Goal: Transaction & Acquisition: Purchase product/service

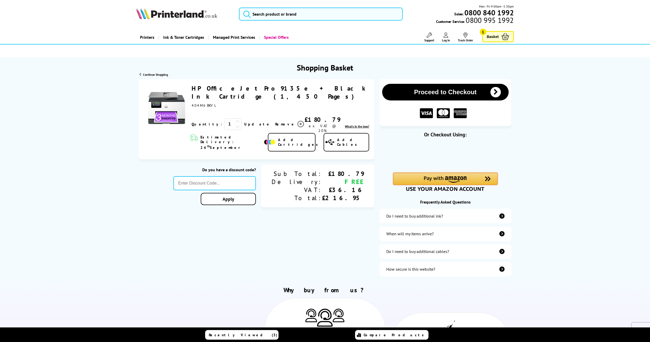
click at [462, 179] on img "Amazon Pay - Use your Amazon account" at bounding box center [445, 179] width 43 height 7
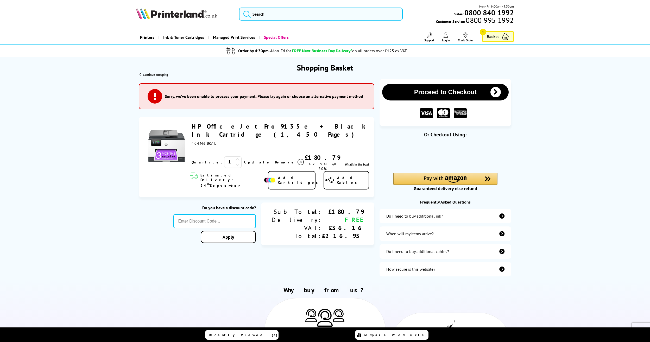
click at [168, 215] on div "Do you have a discount code? Apply Sub Total: Delivery: VAT: Total: £180.79 FRE…" at bounding box center [257, 223] width 236 height 43
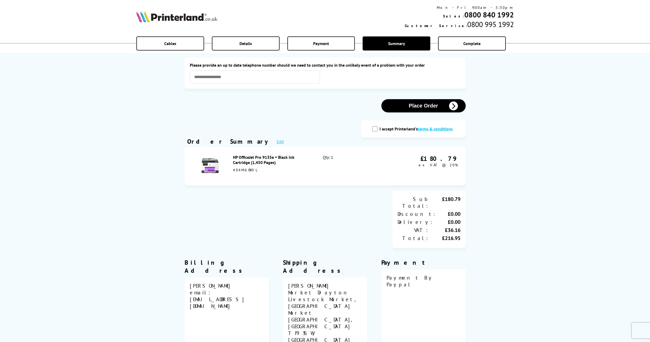
click at [376, 130] on input "I accept Printerland's terms & conditions" at bounding box center [374, 128] width 5 height 5
checkbox input "true"
click at [412, 108] on button "Place Order" at bounding box center [423, 105] width 84 height 13
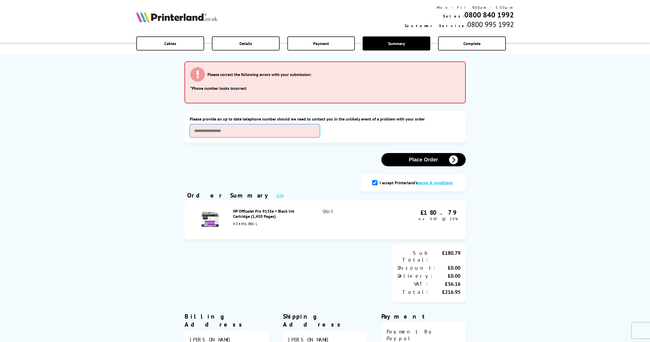
click at [298, 132] on input "text" at bounding box center [255, 130] width 130 height 13
click at [213, 130] on input "**********" at bounding box center [255, 130] width 130 height 13
type input "**********"
drag, startPoint x: 426, startPoint y: 159, endPoint x: 265, endPoint y: 219, distance: 172.0
click at [283, 208] on div "**********" at bounding box center [325, 238] width 286 height 466
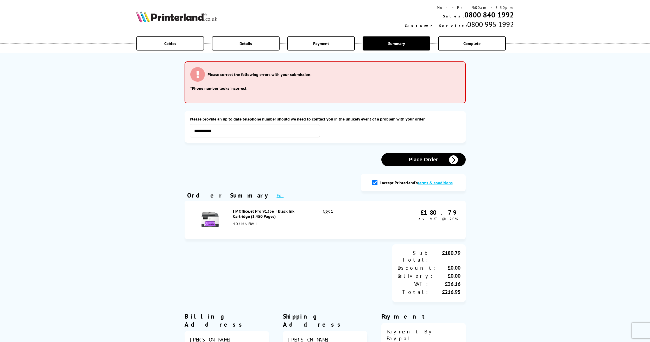
drag, startPoint x: 252, startPoint y: 226, endPoint x: 233, endPoint y: 213, distance: 23.3
click at [233, 213] on div "HP OfficeJet Pro 9135e + Black Ink Cartridge (1,450 Pages) 404M6BKVL" at bounding box center [272, 217] width 79 height 18
copy div "HP OfficeJet Pro 9135e + Black Ink Cartridge (1,450 Pages) 404M6BKVL"
click at [415, 162] on button "Place Order" at bounding box center [423, 159] width 84 height 13
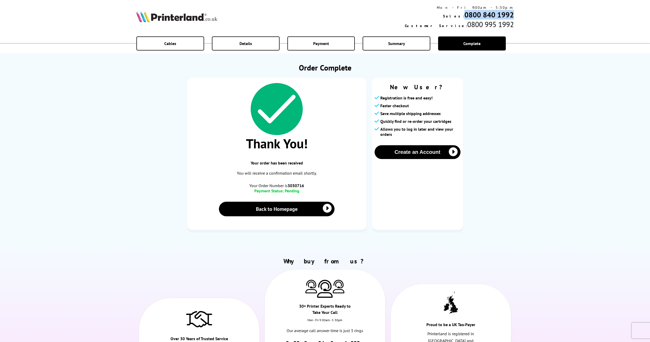
drag, startPoint x: 514, startPoint y: 15, endPoint x: 465, endPoint y: 17, distance: 49.0
click at [465, 17] on div "Mon - Fri 9:00am - 5:30pm Sales: 0800 840 1992 Customer Service: 0800 995 1992" at bounding box center [325, 17] width 416 height 29
copy b "0800 840 1992"
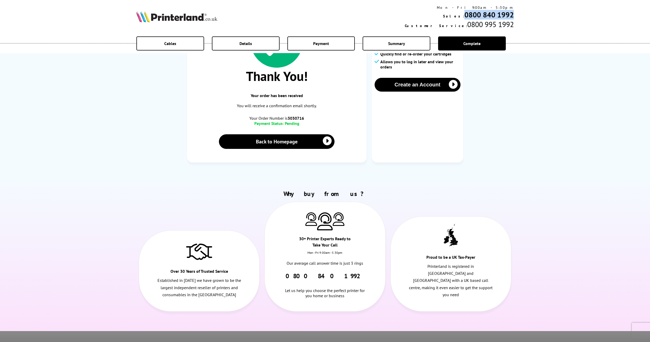
scroll to position [208, 0]
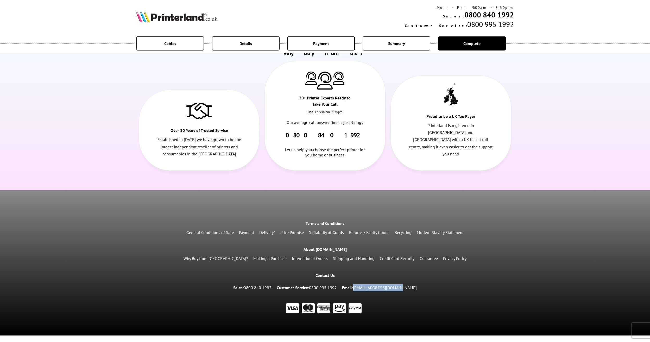
drag, startPoint x: 424, startPoint y: 286, endPoint x: 365, endPoint y: 290, distance: 59.5
click at [365, 290] on div "Sales: 0800 840 1992 Customer Service: 0800 995 1992 Email: info@printerland.co…" at bounding box center [325, 287] width 650 height 15
copy link "[EMAIL_ADDRESS][DOMAIN_NAME]"
